Goal: Navigation & Orientation: Find specific page/section

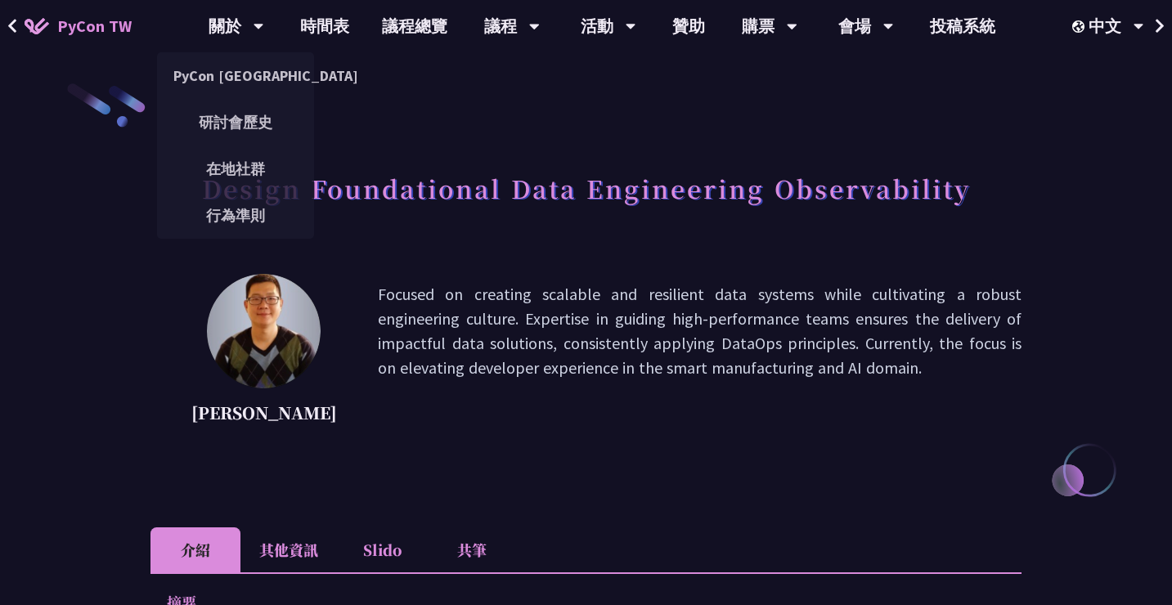
click at [83, 31] on span "PyCon TW" at bounding box center [94, 26] width 74 height 25
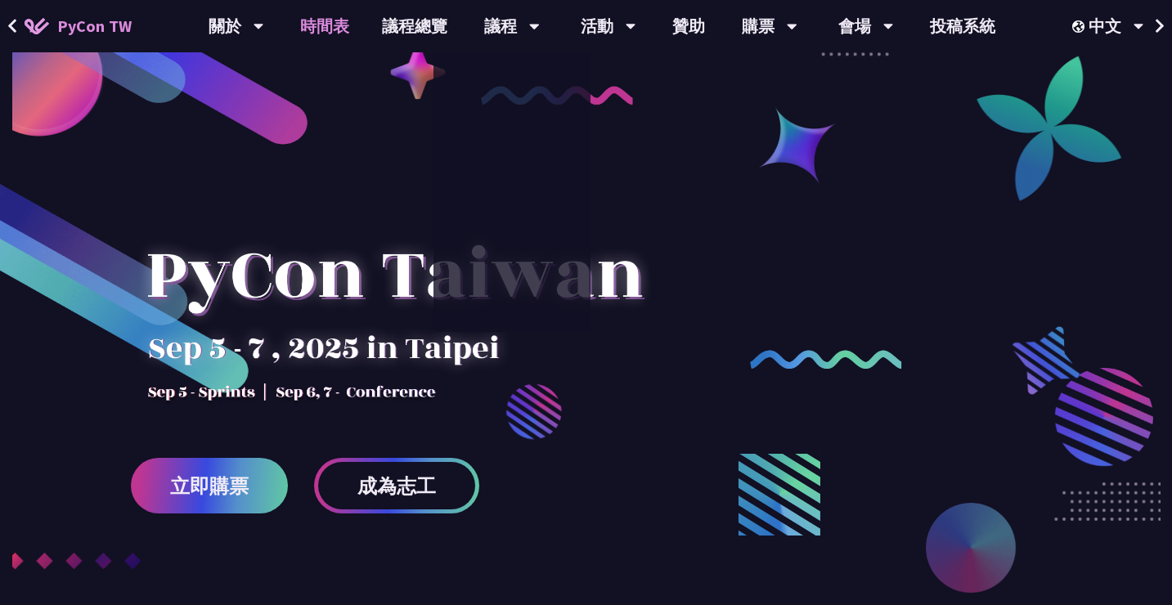
click at [331, 13] on link "時間表" at bounding box center [325, 26] width 82 height 52
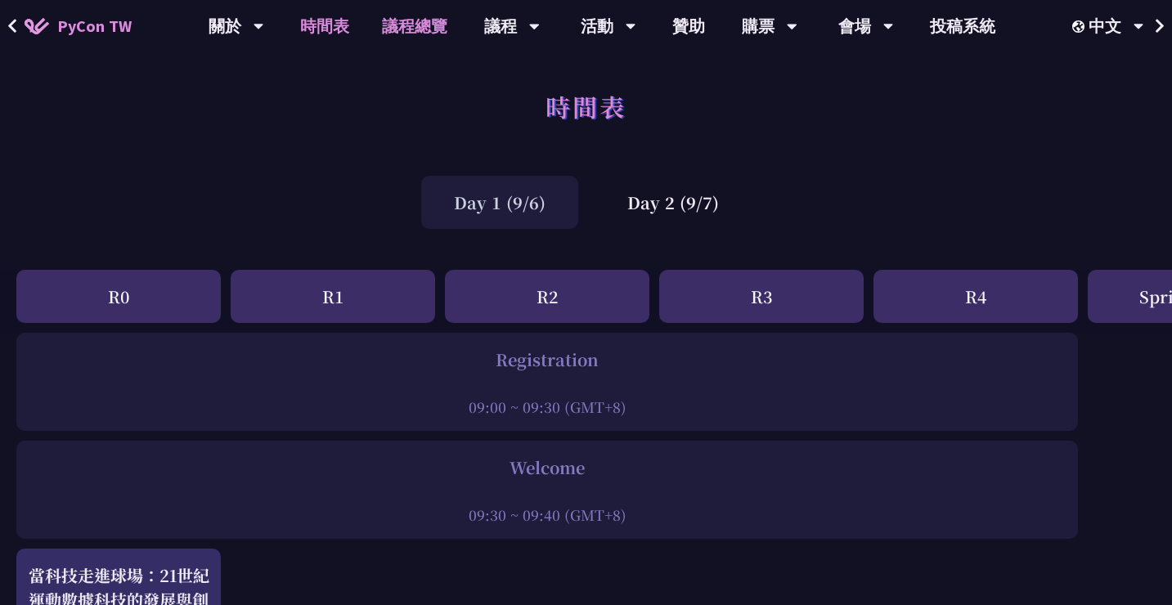
click at [425, 33] on link "議程總覽" at bounding box center [415, 26] width 98 height 52
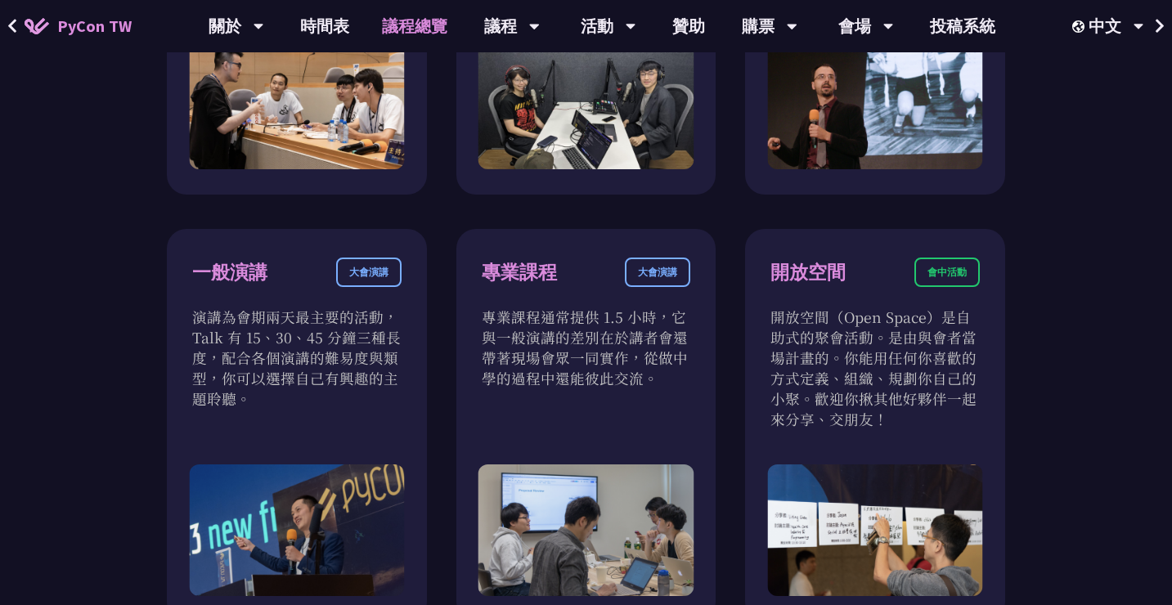
scroll to position [937, 0]
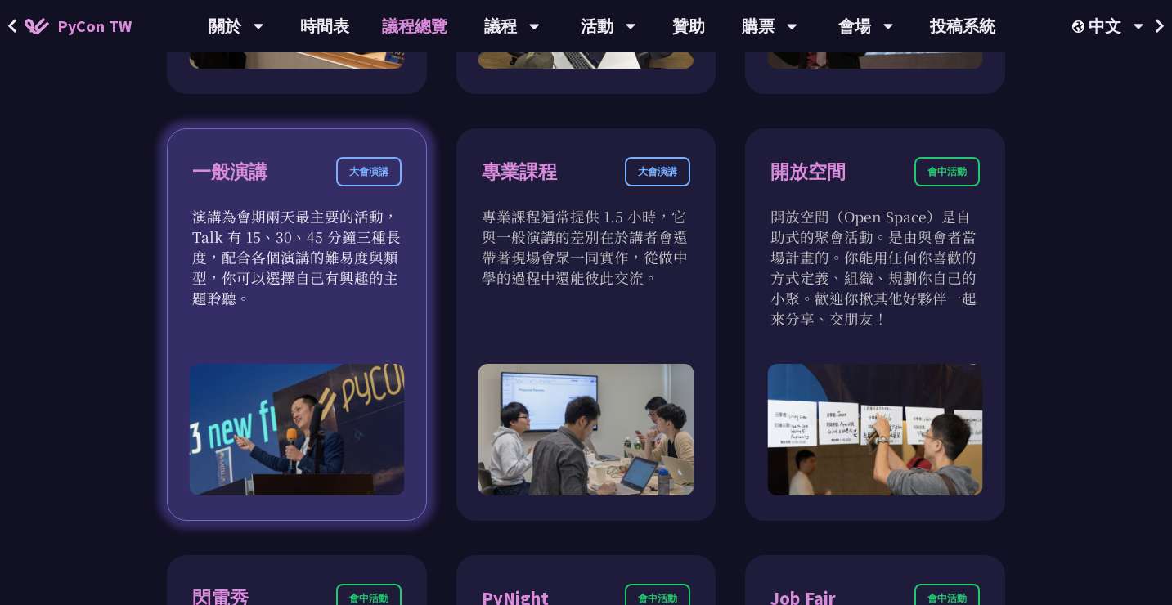
click at [369, 262] on p "演講為會期兩天最主要的活動，Talk 有 15、30、45 分鐘三種長度，配合各個演講的難易度與類型，你可以選擇自己有興趣的主題聆聽。" at bounding box center [296, 257] width 209 height 102
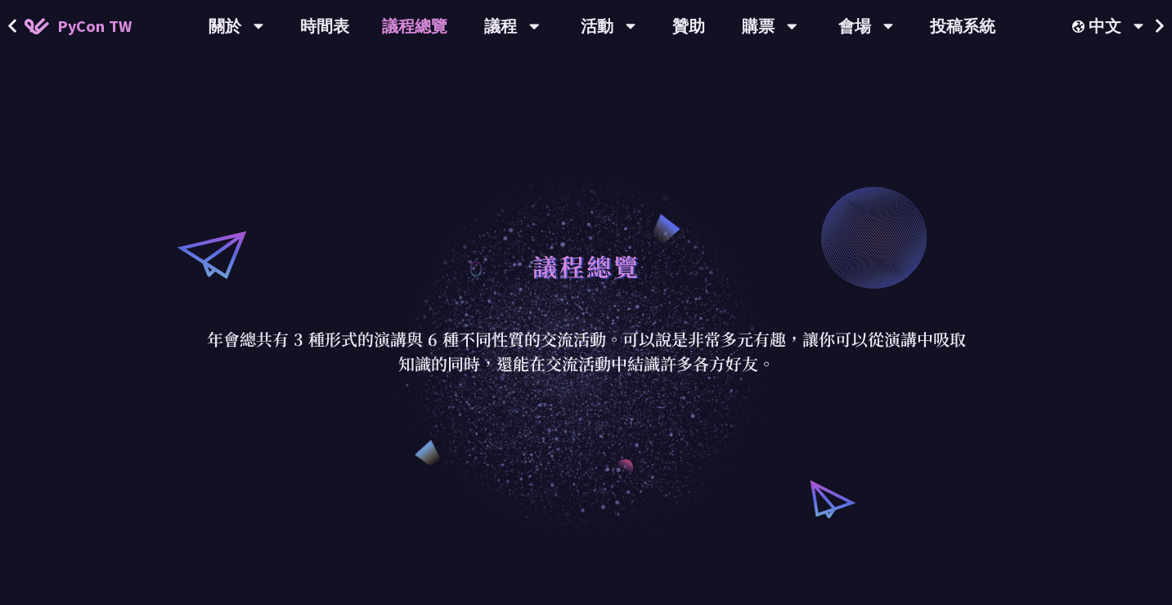
scroll to position [0, 0]
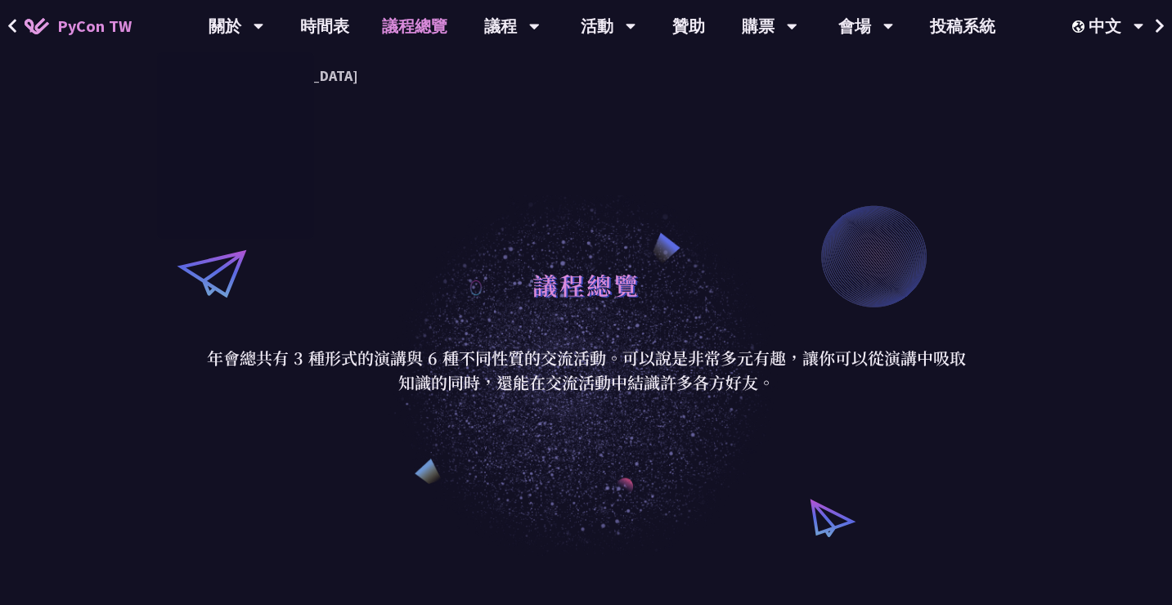
click at [109, 28] on span "PyCon TW" at bounding box center [94, 26] width 74 height 25
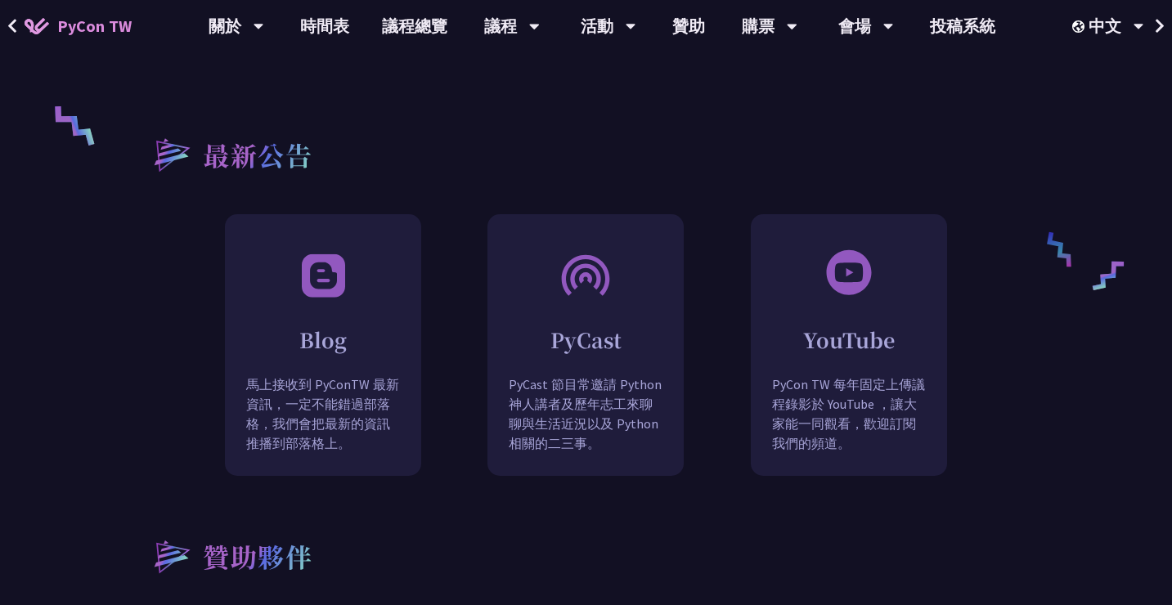
scroll to position [1302, 0]
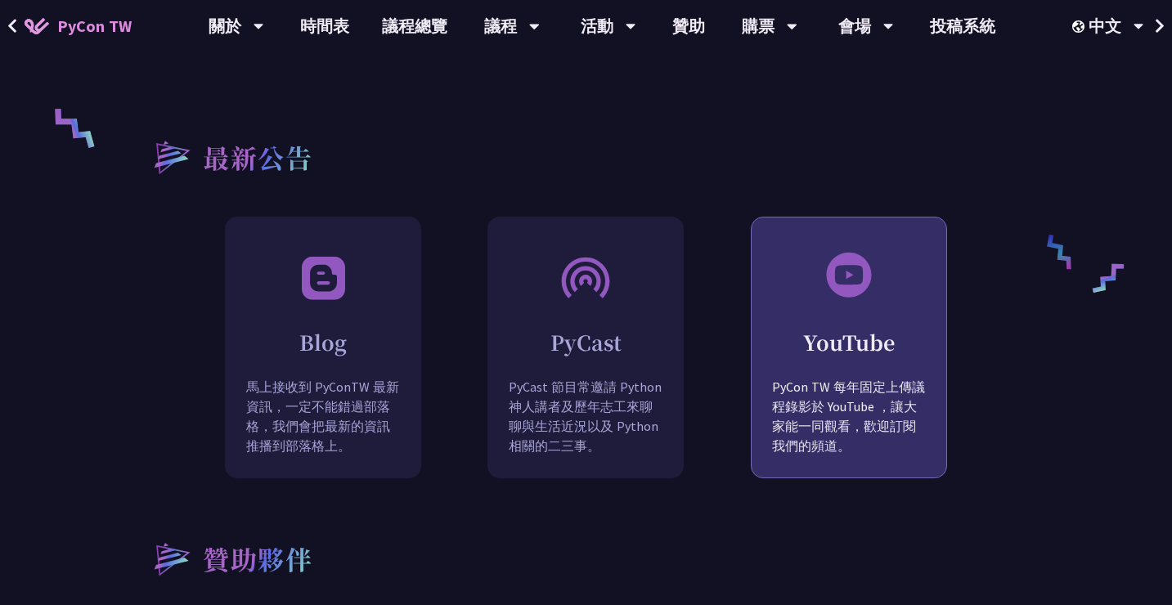
click at [839, 377] on p "PyCon TW 每年固定上傳議程錄影於 YouTube ，讓大家能一同觀看，歡迎訂閱我們的頻道。" at bounding box center [849, 428] width 195 height 103
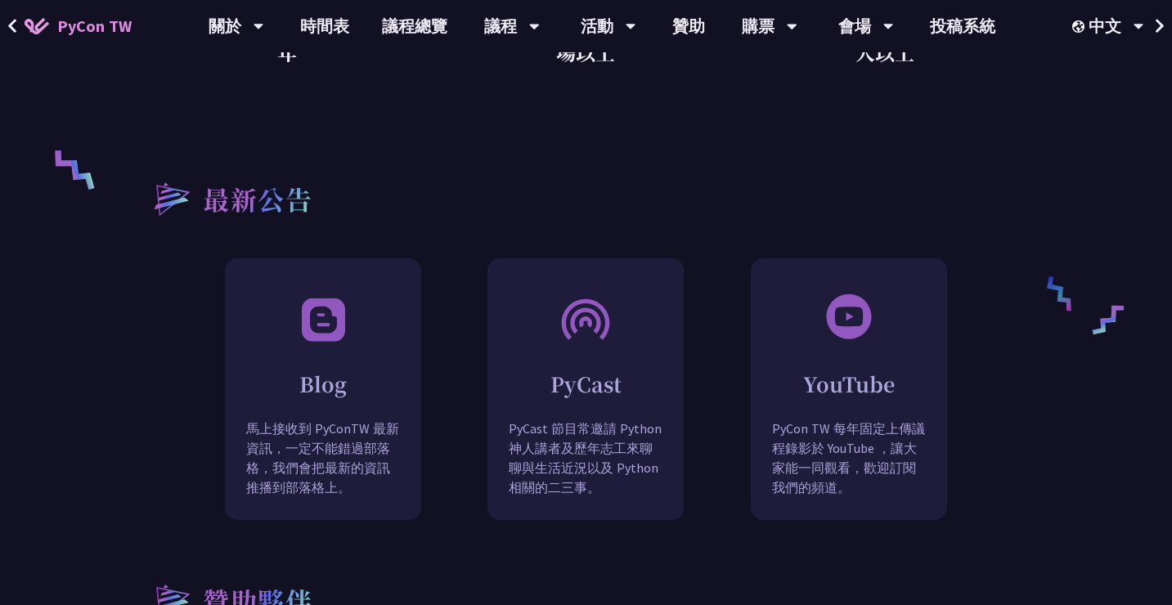
scroll to position [1244, 0]
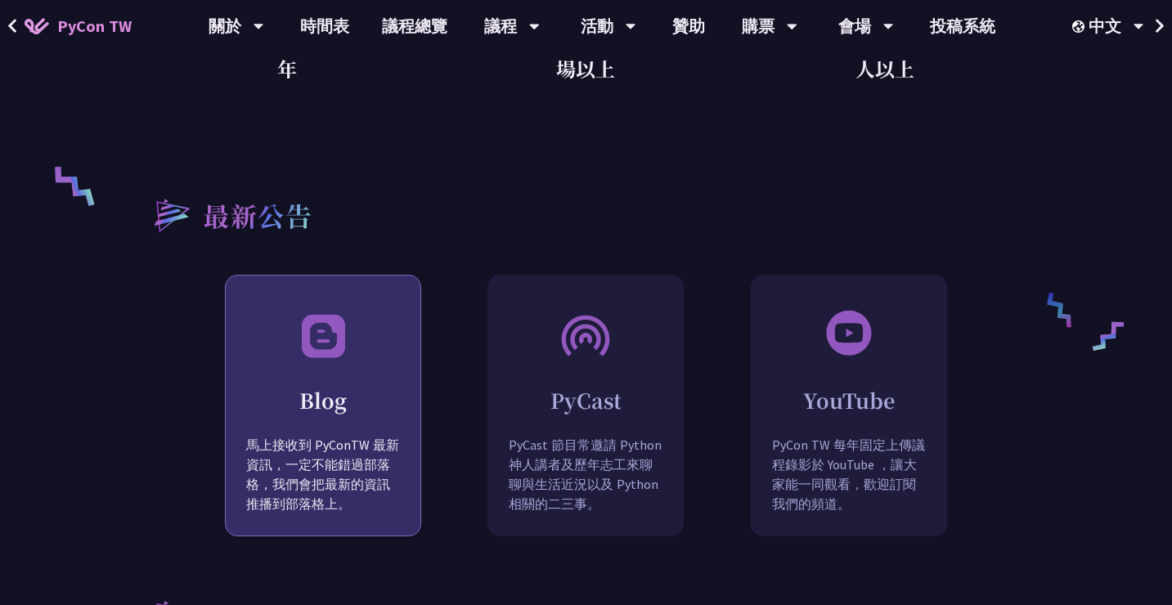
click at [332, 386] on h2 "Blog" at bounding box center [323, 400] width 195 height 29
